Goal: Transaction & Acquisition: Purchase product/service

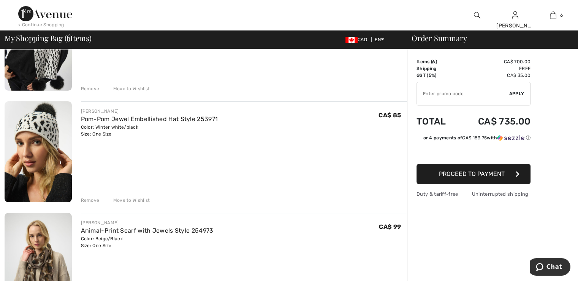
scroll to position [122, 0]
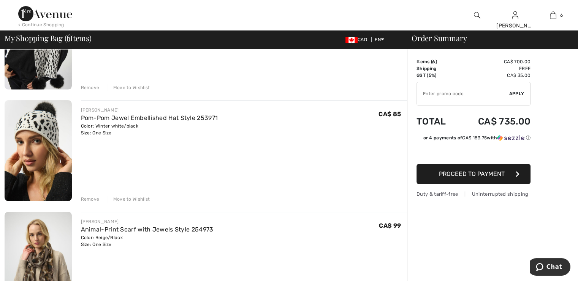
click at [88, 200] on div "Remove" at bounding box center [90, 198] width 19 height 7
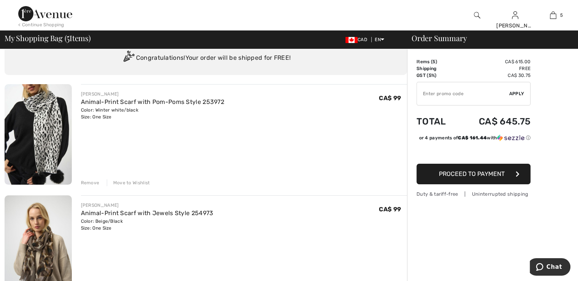
scroll to position [29, 0]
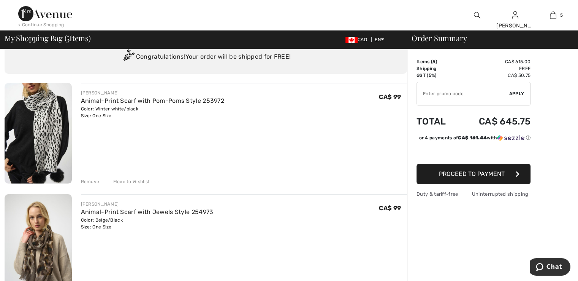
drag, startPoint x: 576, startPoint y: 80, endPoint x: 576, endPoint y: 104, distance: 24.0
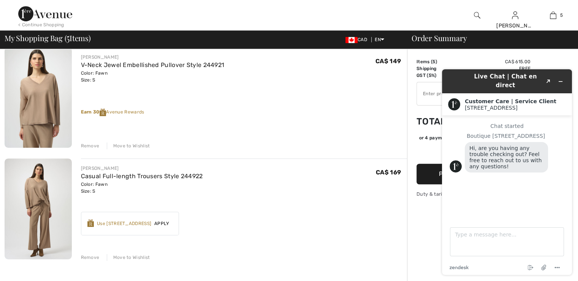
scroll to position [0, 0]
click at [391, 122] on div "JOSEPH RIBKOFF V-Neck Jewel Embellished Pullover Style 244921 Color: Fawn Size:…" at bounding box center [244, 98] width 327 height 102
click at [446, 19] on div "< Continue Shopping Susan Hi, Susan! 895 = Free Top My Info Orders My Addresses…" at bounding box center [289, 15] width 578 height 30
click at [563, 79] on icon "Minimize widget" at bounding box center [560, 81] width 5 height 5
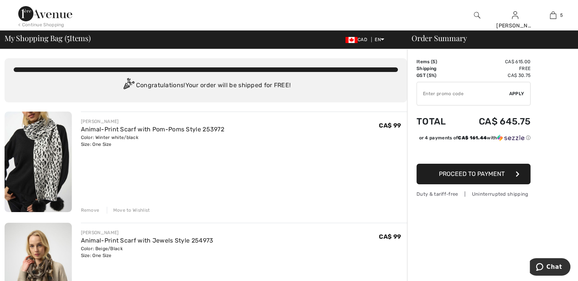
click at [49, 22] on div "< Continue Shopping" at bounding box center [41, 24] width 46 height 7
click at [20, 26] on div "< Continue Shopping" at bounding box center [41, 24] width 46 height 7
click at [33, 25] on div "< Continue Shopping" at bounding box center [41, 24] width 46 height 7
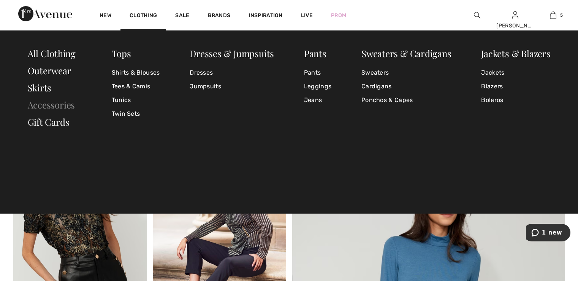
click at [66, 102] on link "Accessories" at bounding box center [52, 105] width 48 height 12
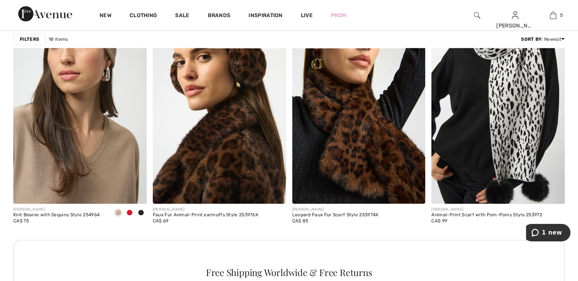
scroll to position [831, 0]
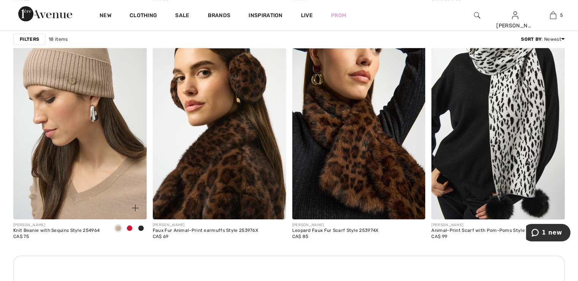
click at [97, 99] on img at bounding box center [79, 119] width 133 height 200
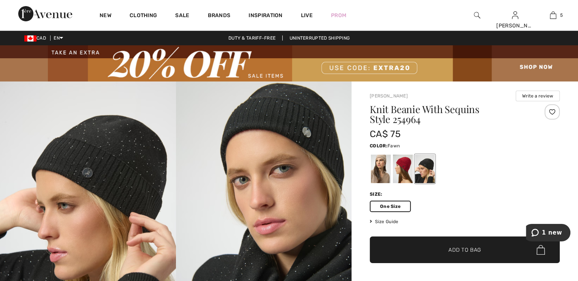
click at [380, 168] on div at bounding box center [381, 168] width 20 height 29
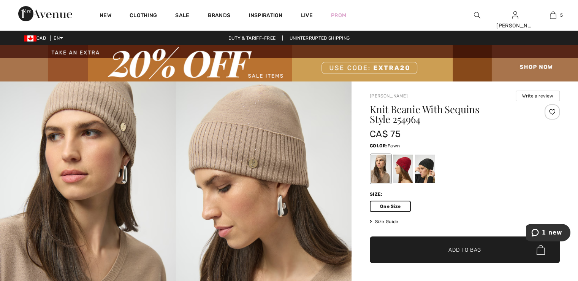
click at [462, 250] on span "Add to Bag" at bounding box center [465, 250] width 33 height 8
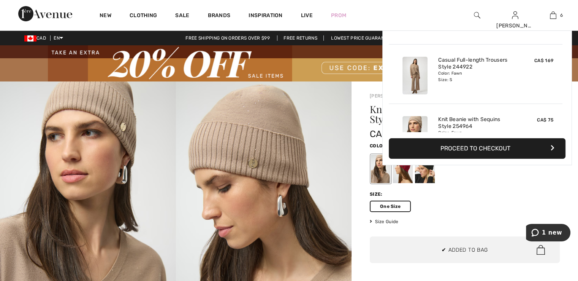
scroll to position [260, 0]
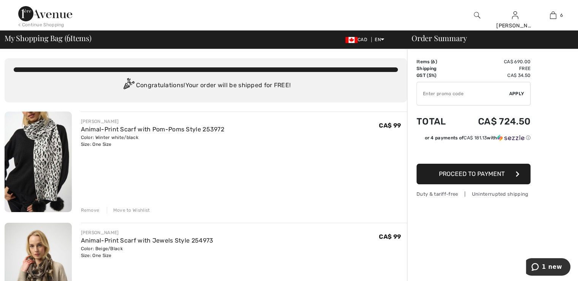
click at [51, 24] on div "< Continue Shopping" at bounding box center [41, 24] width 46 height 7
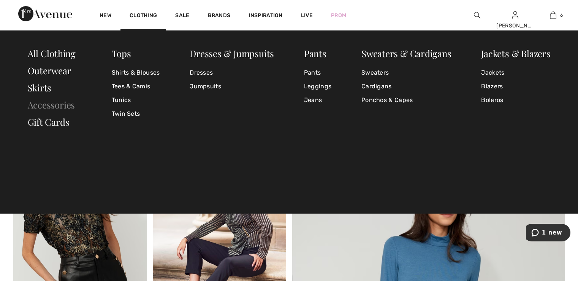
click at [56, 102] on link "Accessories" at bounding box center [52, 105] width 48 height 12
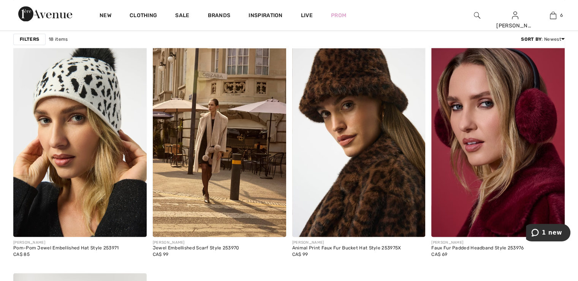
scroll to position [1145, 0]
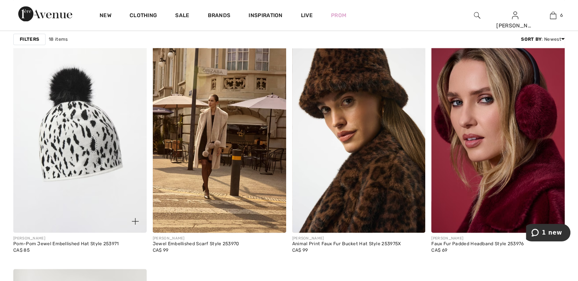
click at [66, 132] on img at bounding box center [79, 132] width 133 height 200
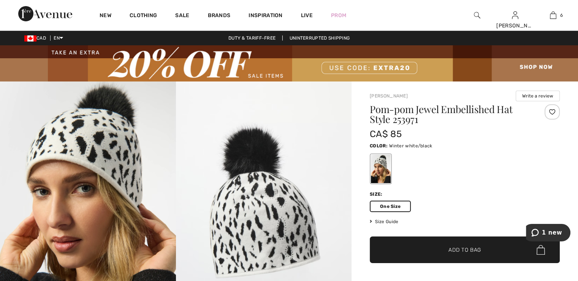
click at [469, 254] on span "✔ Added to Bag Add to Bag" at bounding box center [465, 249] width 190 height 27
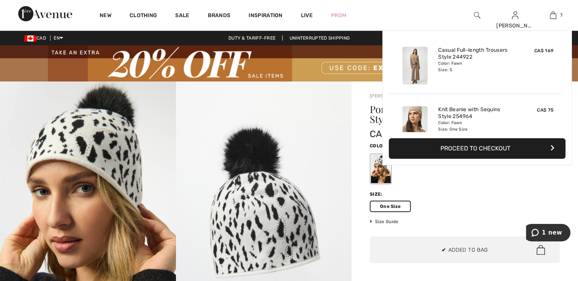
scroll to position [319, 0]
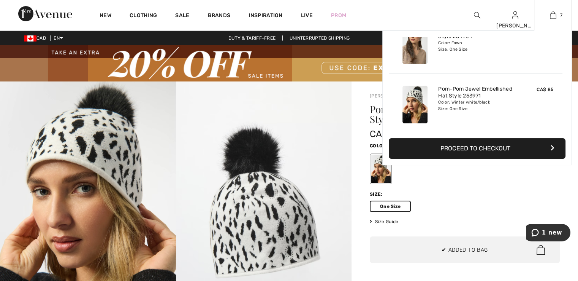
click at [473, 147] on button "Proceed to Checkout" at bounding box center [477, 148] width 177 height 21
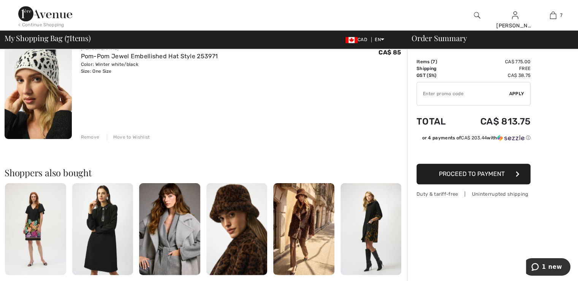
scroll to position [747, 0]
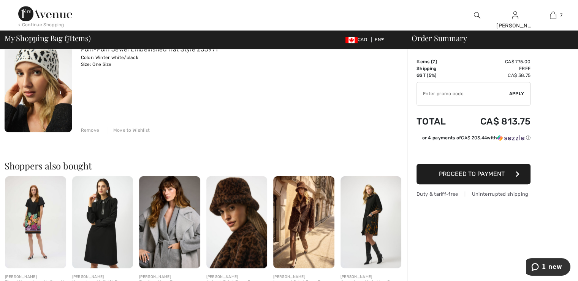
click at [485, 174] on span "Proceed to Payment" at bounding box center [472, 173] width 66 height 7
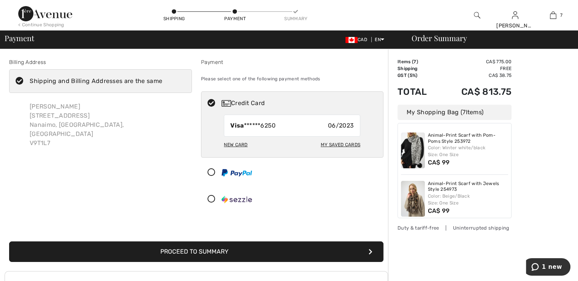
click at [203, 255] on button "Proceed to Summary" at bounding box center [196, 251] width 375 height 21
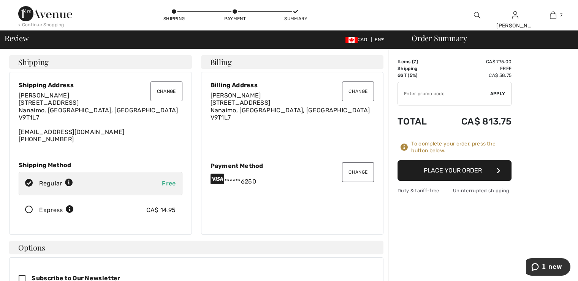
click at [439, 171] on button "Place Your Order" at bounding box center [455, 170] width 114 height 21
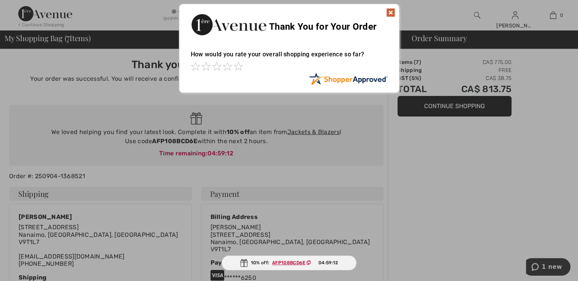
click at [327, 132] on div at bounding box center [289, 140] width 578 height 281
click at [319, 131] on div at bounding box center [289, 140] width 578 height 281
click at [390, 11] on img at bounding box center [390, 12] width 9 height 9
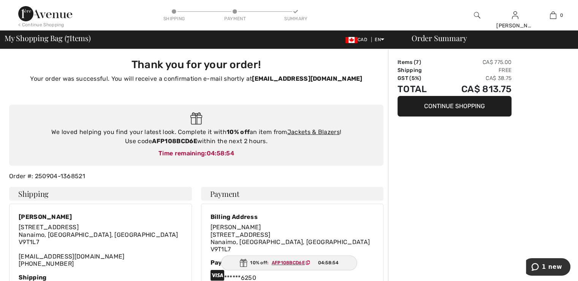
click at [59, 24] on div "< Continue Shopping" at bounding box center [41, 24] width 46 height 7
click at [52, 23] on div "< Continue Shopping" at bounding box center [41, 24] width 46 height 7
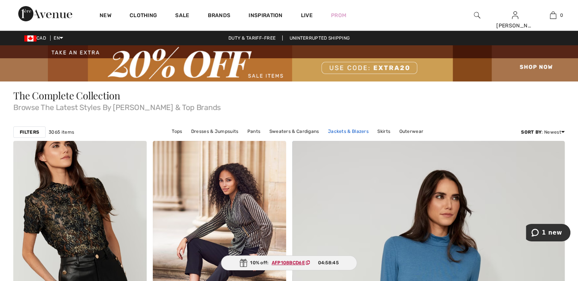
click at [346, 133] on link "Jackets & Blazers" at bounding box center [348, 131] width 48 height 10
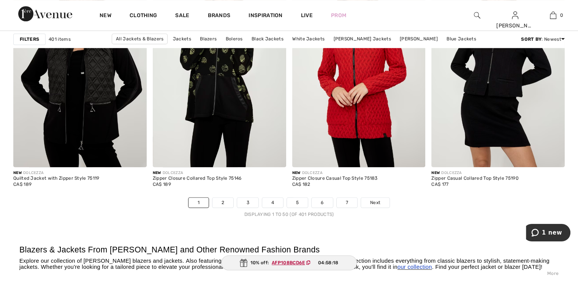
scroll to position [3460, 0]
